Goal: Task Accomplishment & Management: Use online tool/utility

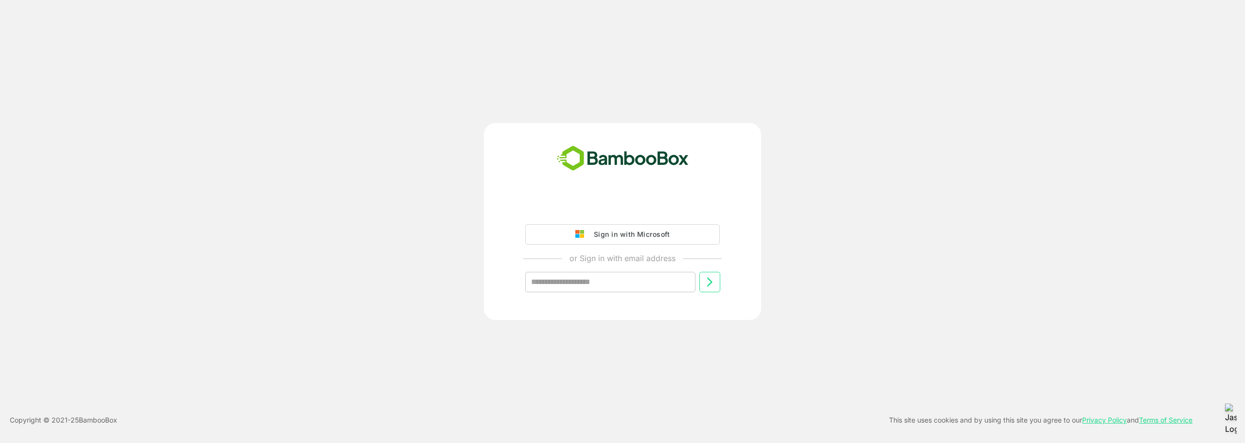
click at [588, 233] on img at bounding box center [582, 234] width 14 height 9
click at [625, 231] on div "Sign in with Microsoft" at bounding box center [629, 234] width 81 height 13
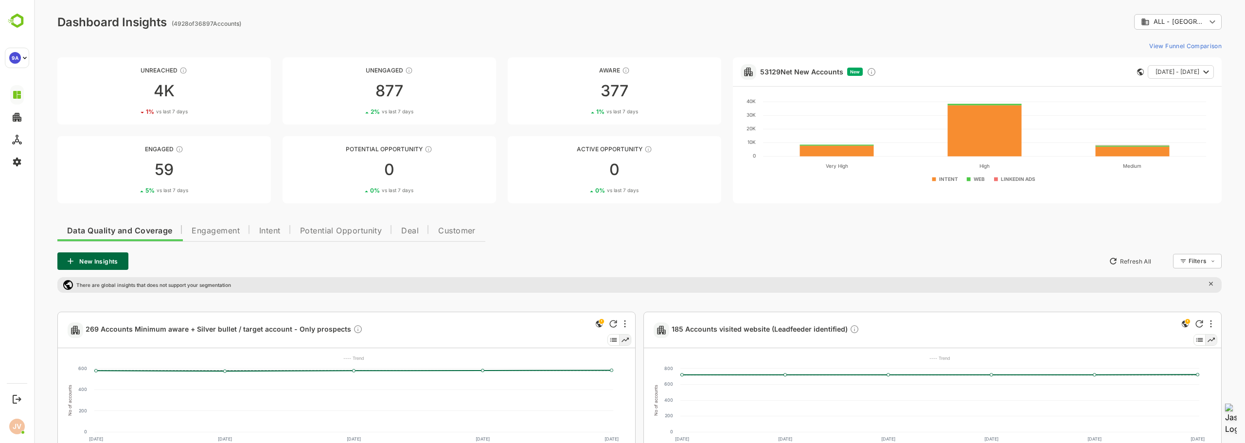
click at [215, 228] on span "Engagement" at bounding box center [216, 231] width 48 height 8
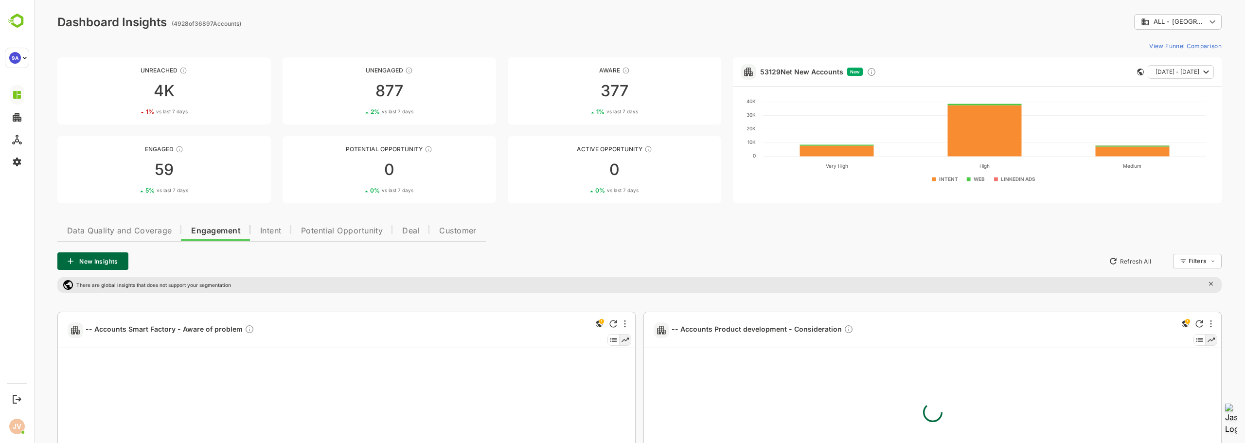
click at [141, 234] on span "Data Quality and Coverage" at bounding box center [119, 231] width 105 height 8
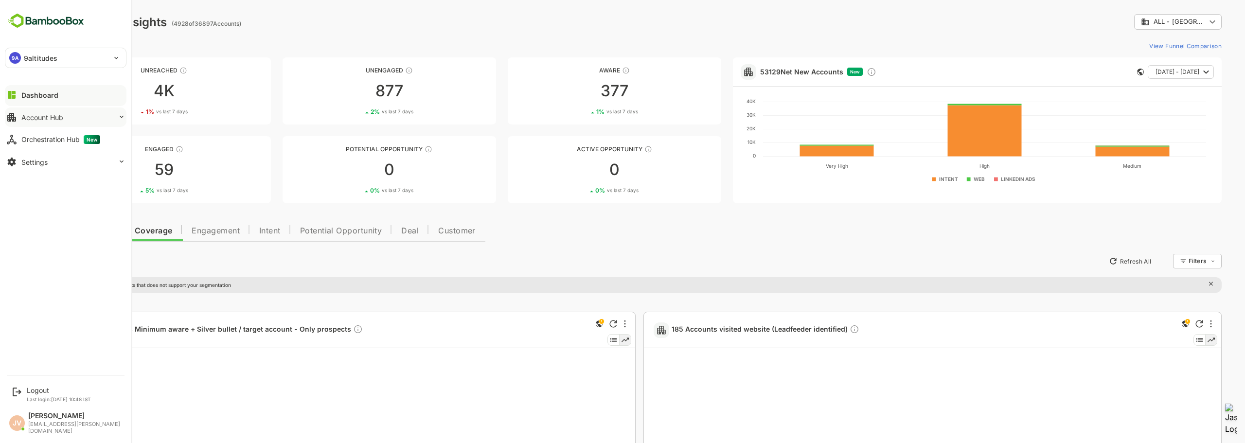
click at [23, 120] on div "Account Hub" at bounding box center [42, 117] width 42 height 8
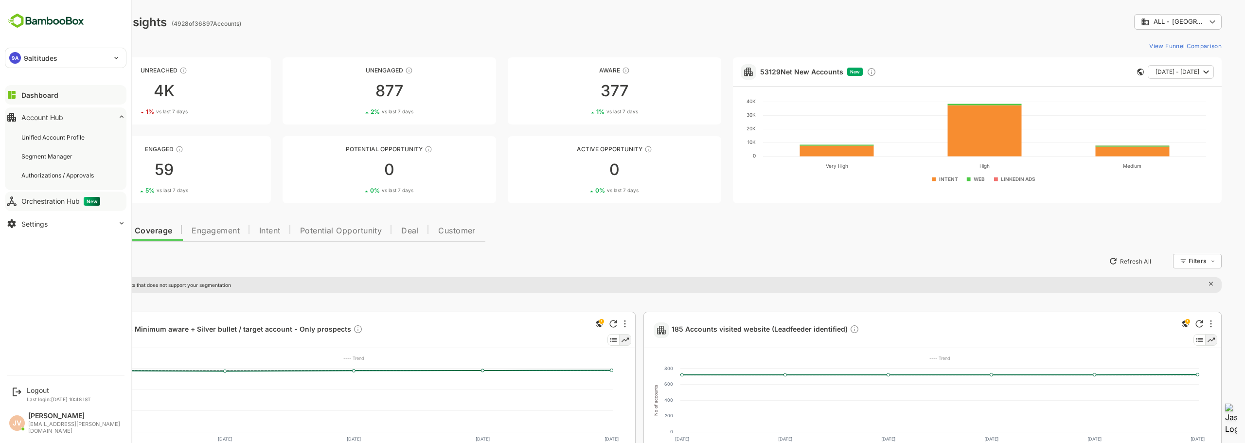
click at [46, 200] on div "Orchestration Hub New" at bounding box center [60, 201] width 79 height 9
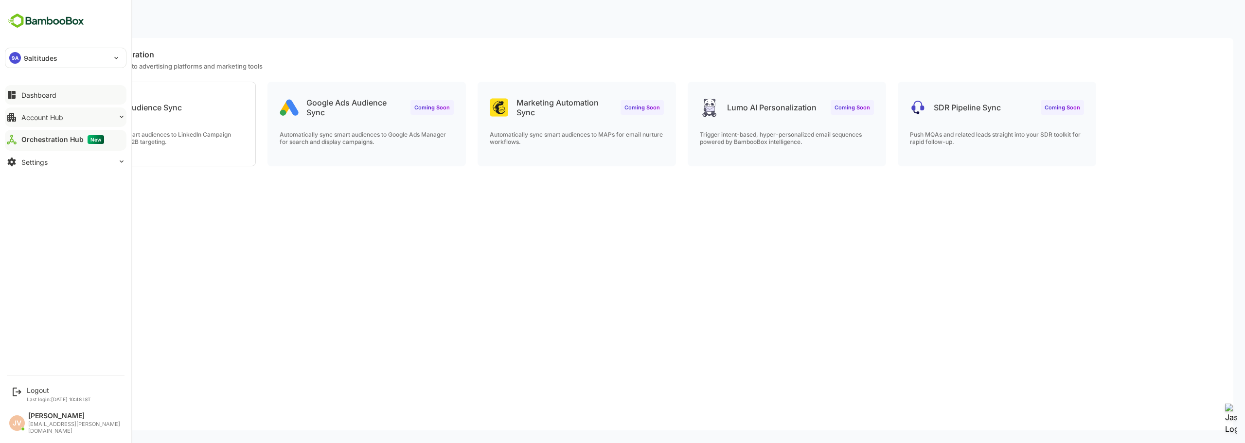
click at [39, 94] on div "Dashboard" at bounding box center [38, 95] width 35 height 8
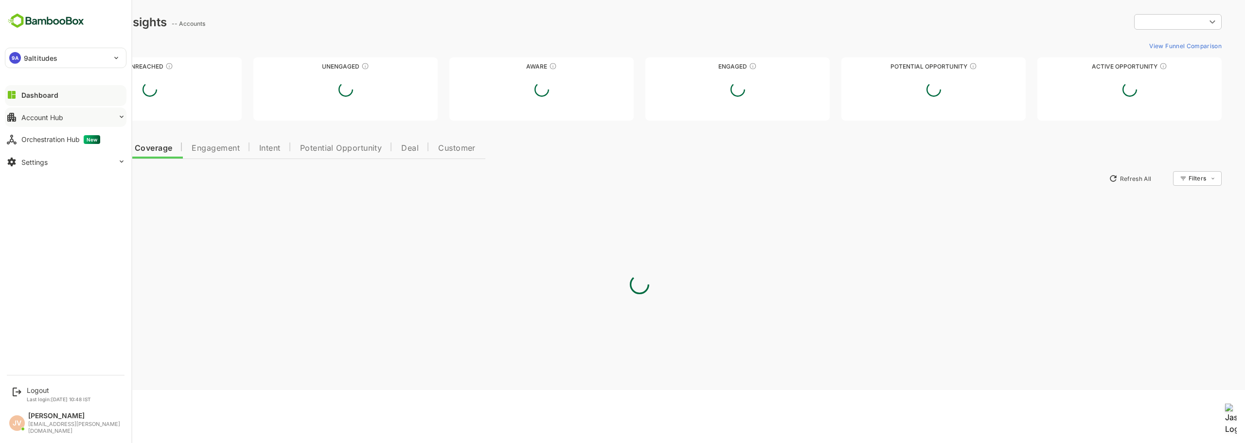
click at [32, 119] on div "Account Hub" at bounding box center [42, 117] width 42 height 8
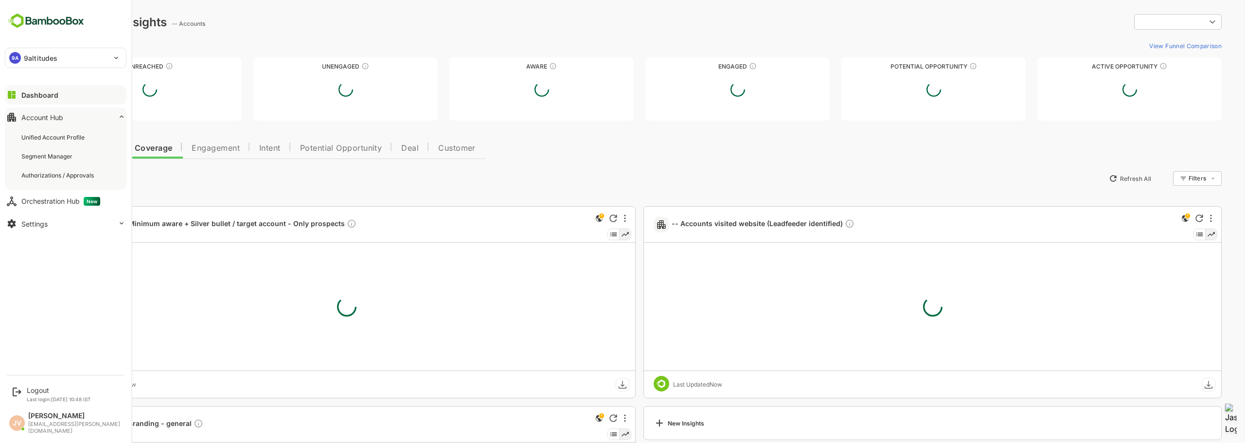
type input "**********"
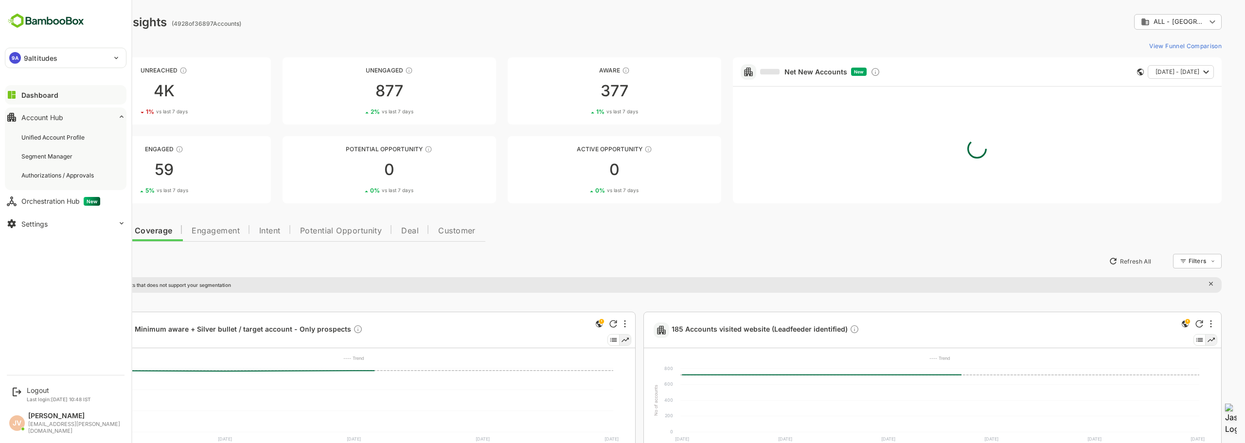
click at [35, 96] on div "Dashboard" at bounding box center [39, 95] width 37 height 8
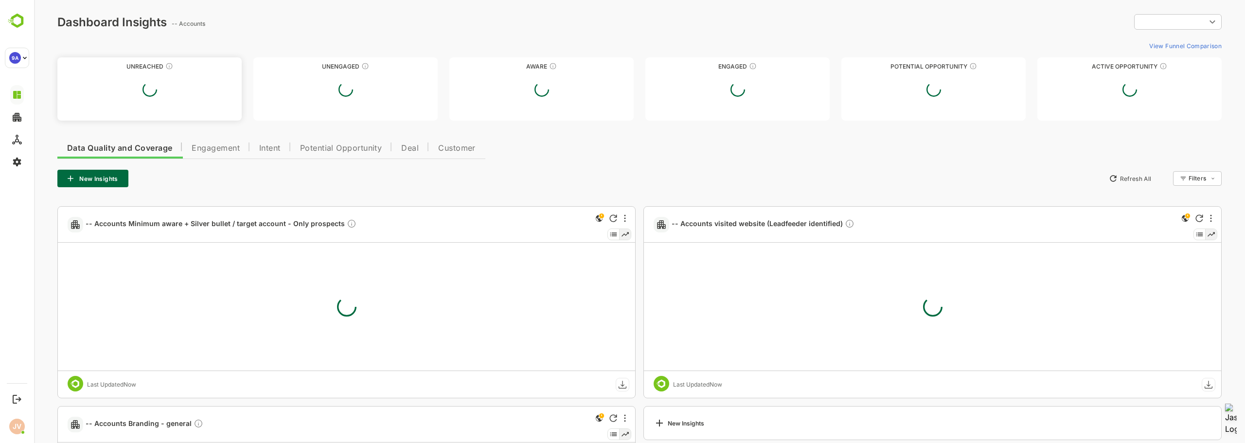
type input "**********"
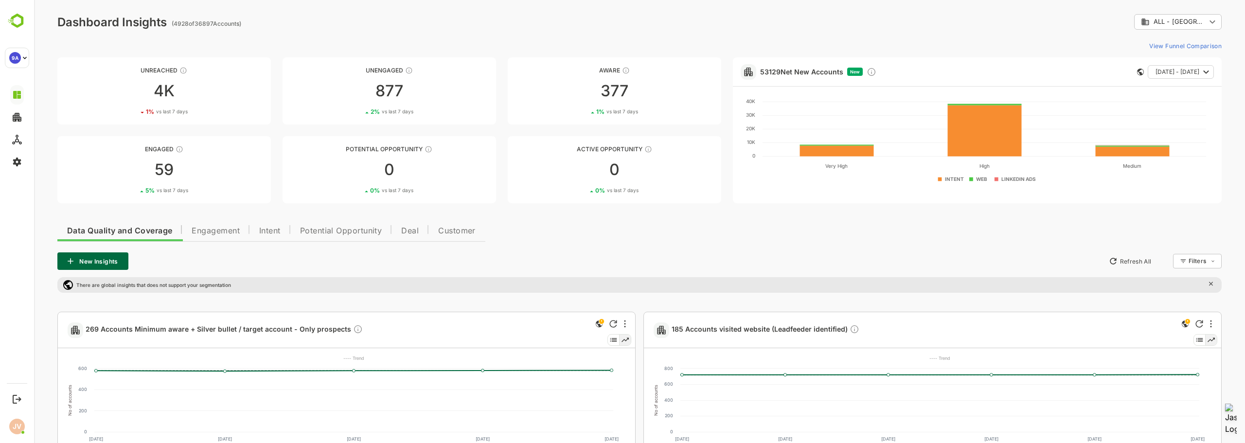
click at [1183, 48] on button "View Funnel Comparison" at bounding box center [1184, 46] width 76 height 16
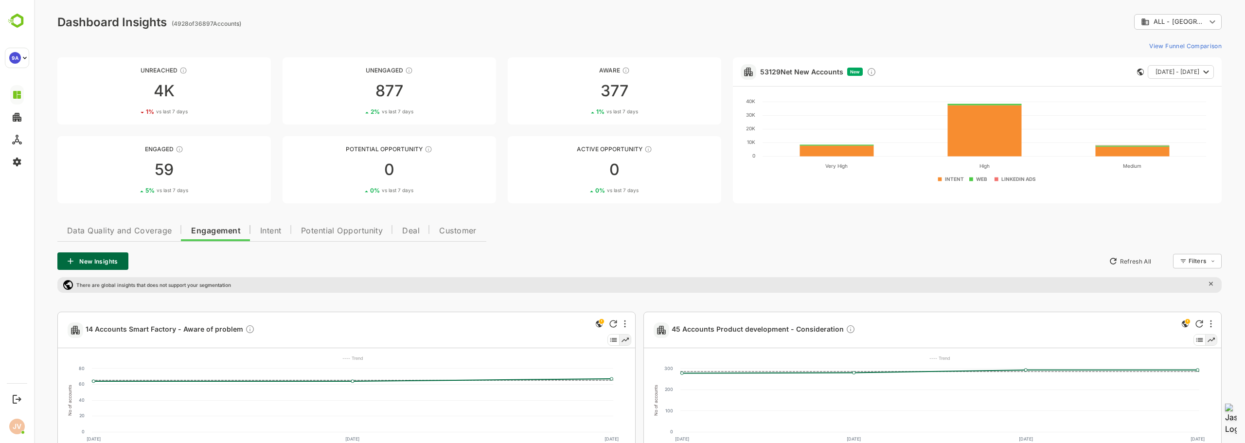
click at [274, 227] on span "Intent" at bounding box center [270, 231] width 21 height 8
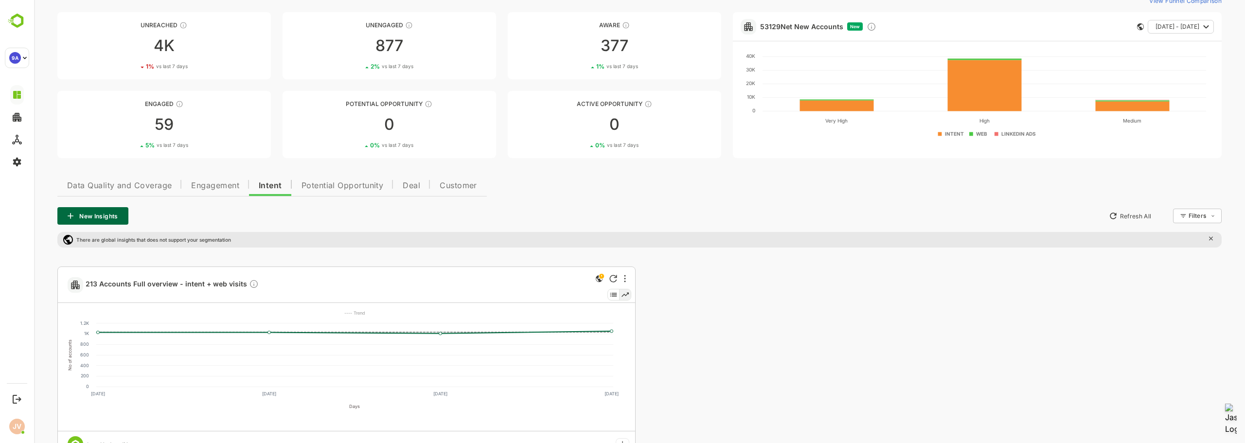
scroll to position [44, 0]
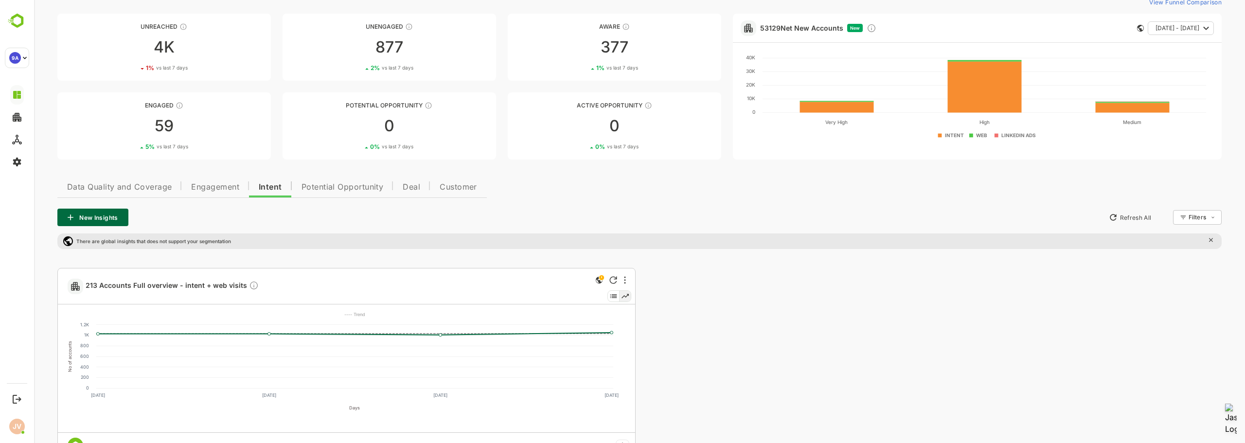
click at [325, 184] on span "Potential Opportunity" at bounding box center [343, 187] width 82 height 8
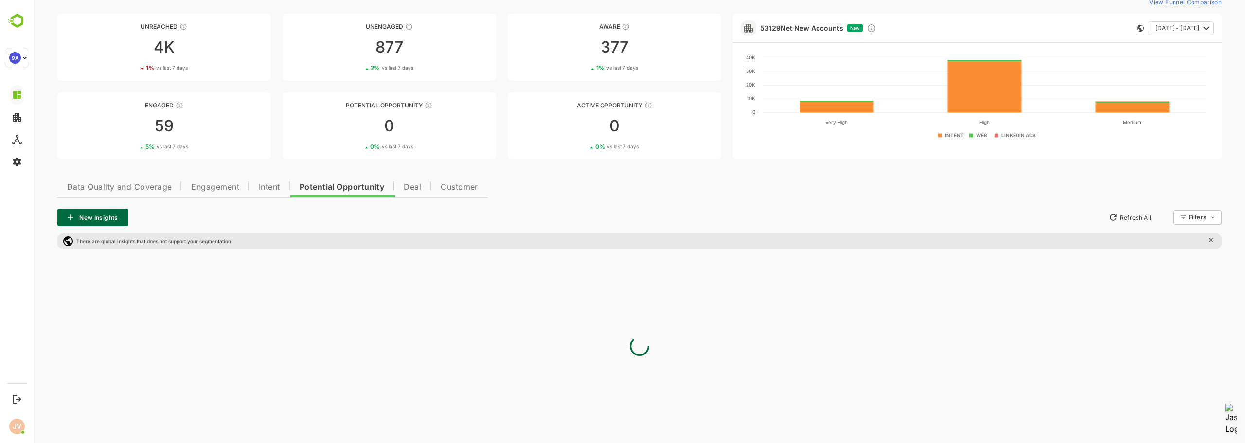
scroll to position [0, 0]
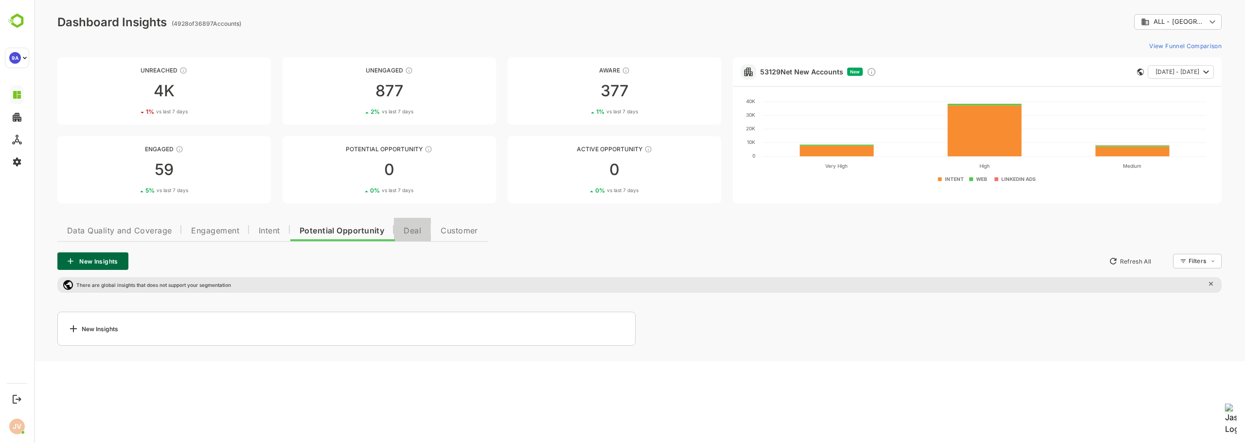
click at [410, 234] on span "Deal" at bounding box center [413, 231] width 18 height 8
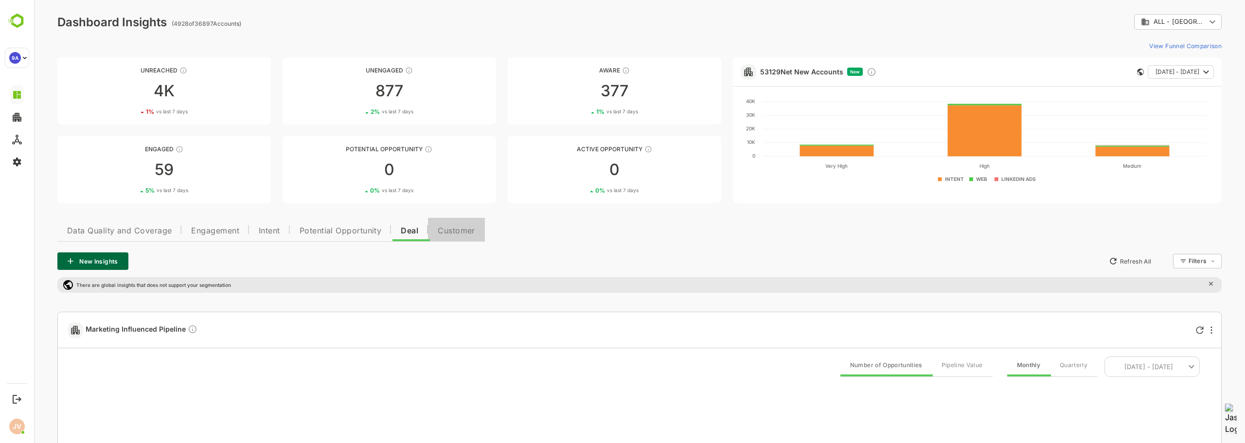
click at [471, 232] on span "Customer" at bounding box center [456, 231] width 37 height 8
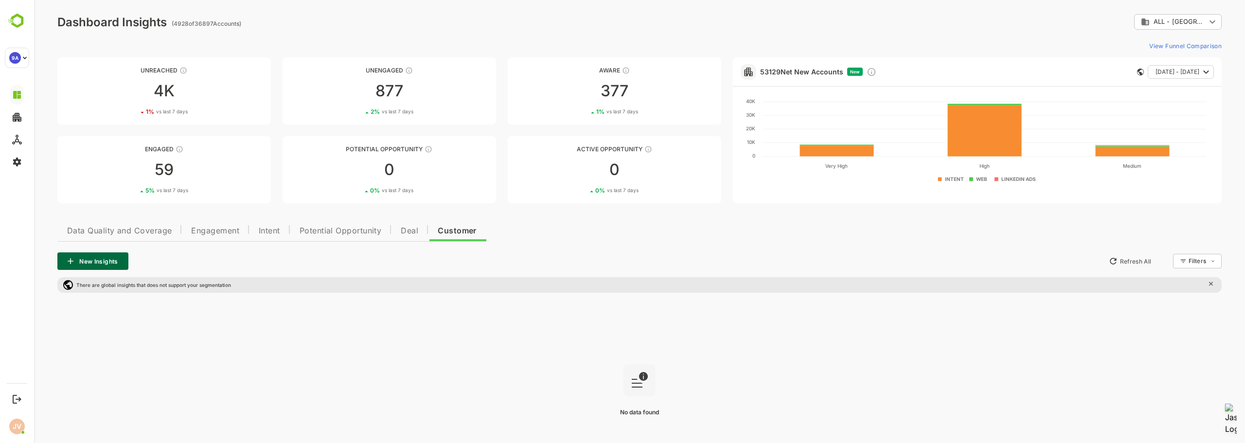
click at [218, 227] on span "Engagement" at bounding box center [215, 231] width 48 height 8
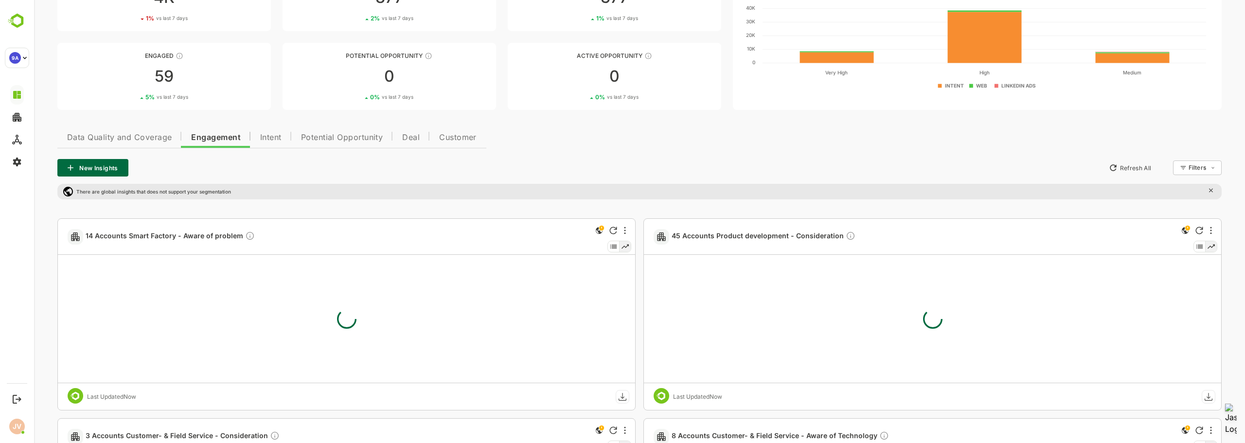
scroll to position [97, 0]
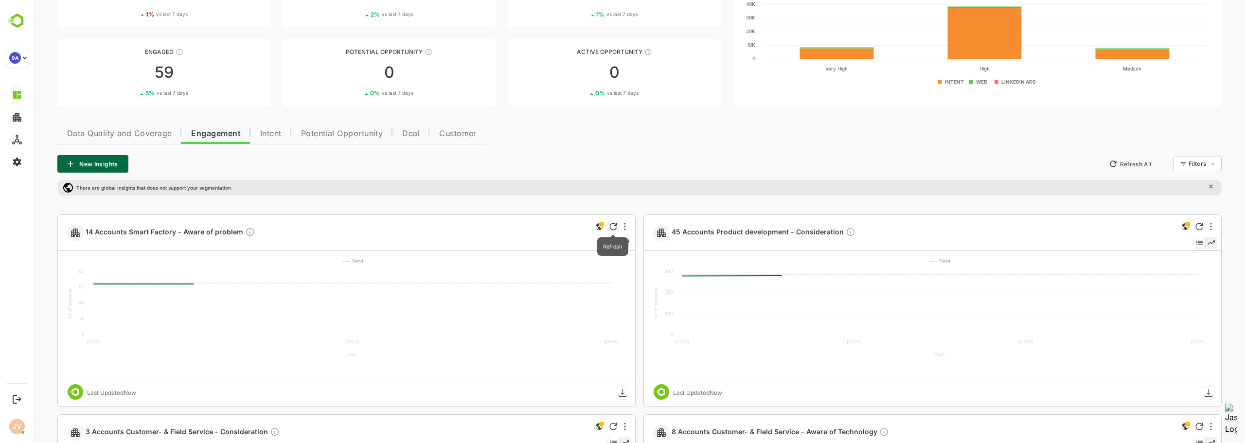
click at [610, 227] on icon "Refresh" at bounding box center [613, 227] width 8 height 8
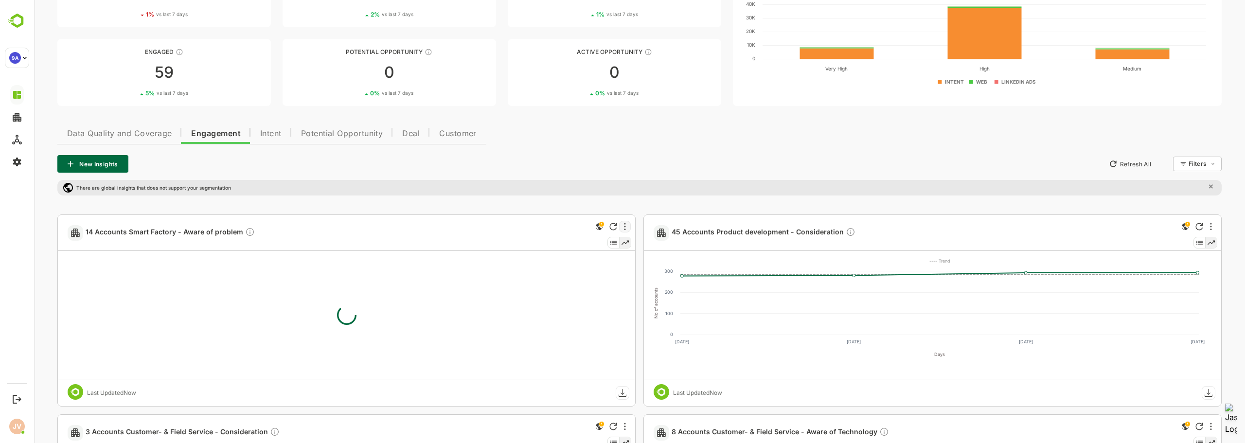
click at [626, 229] on div at bounding box center [625, 227] width 12 height 12
click at [626, 229] on div at bounding box center [639, 221] width 1211 height 443
click at [602, 229] on icon "This is a global insight. Segment selection is not applicable for this view" at bounding box center [599, 227] width 12 height 12
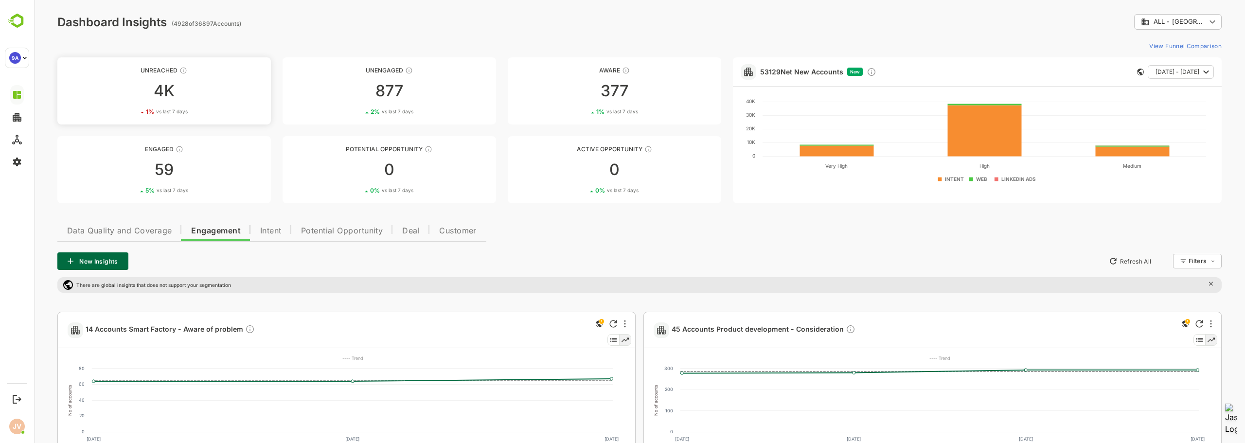
click at [211, 88] on div "4K" at bounding box center [164, 91] width 214 height 16
